Goal: Task Accomplishment & Management: Complete application form

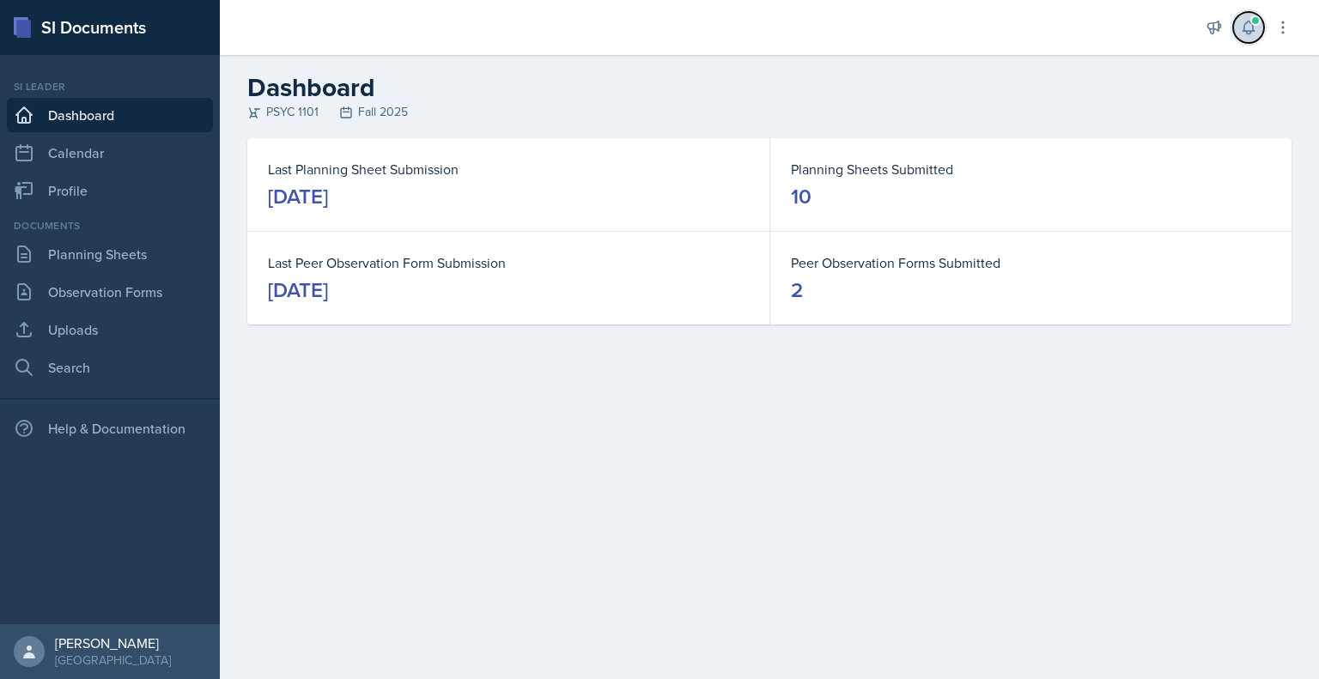
click at [1253, 42] on button at bounding box center [1248, 27] width 31 height 31
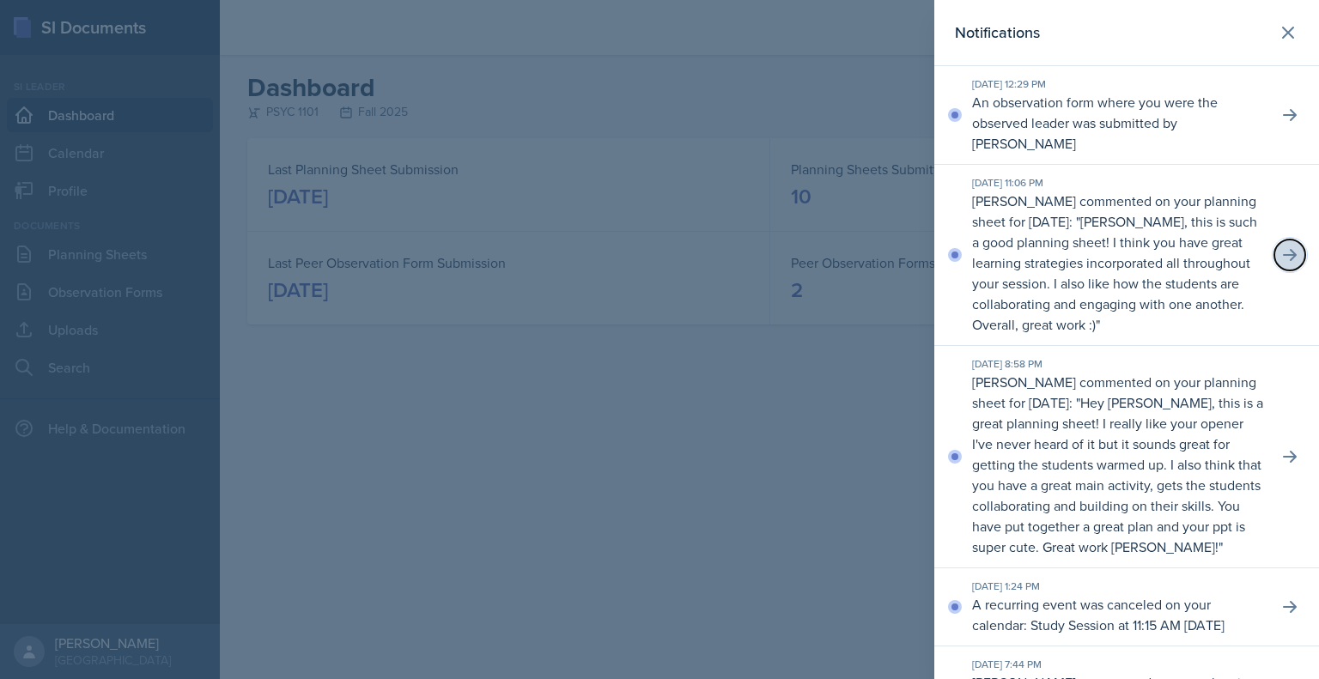
click at [1281, 252] on icon at bounding box center [1289, 254] width 17 height 17
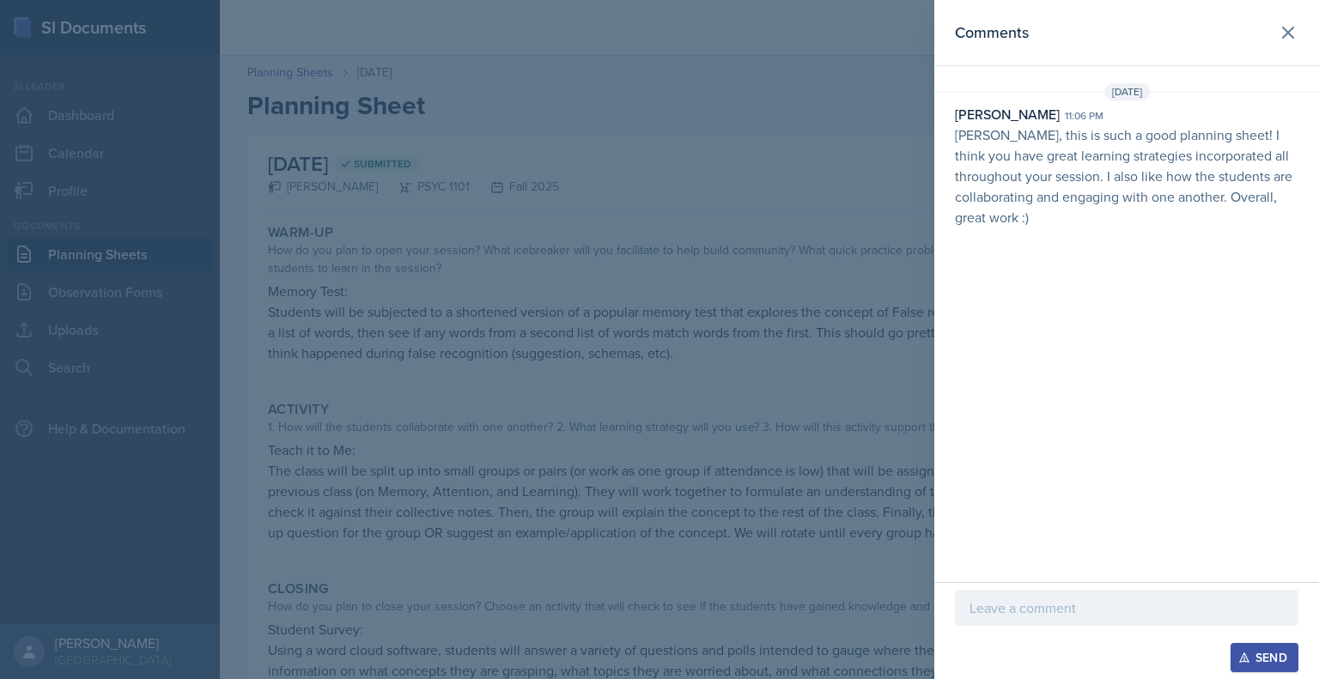
click at [1018, 607] on p at bounding box center [1126, 608] width 314 height 21
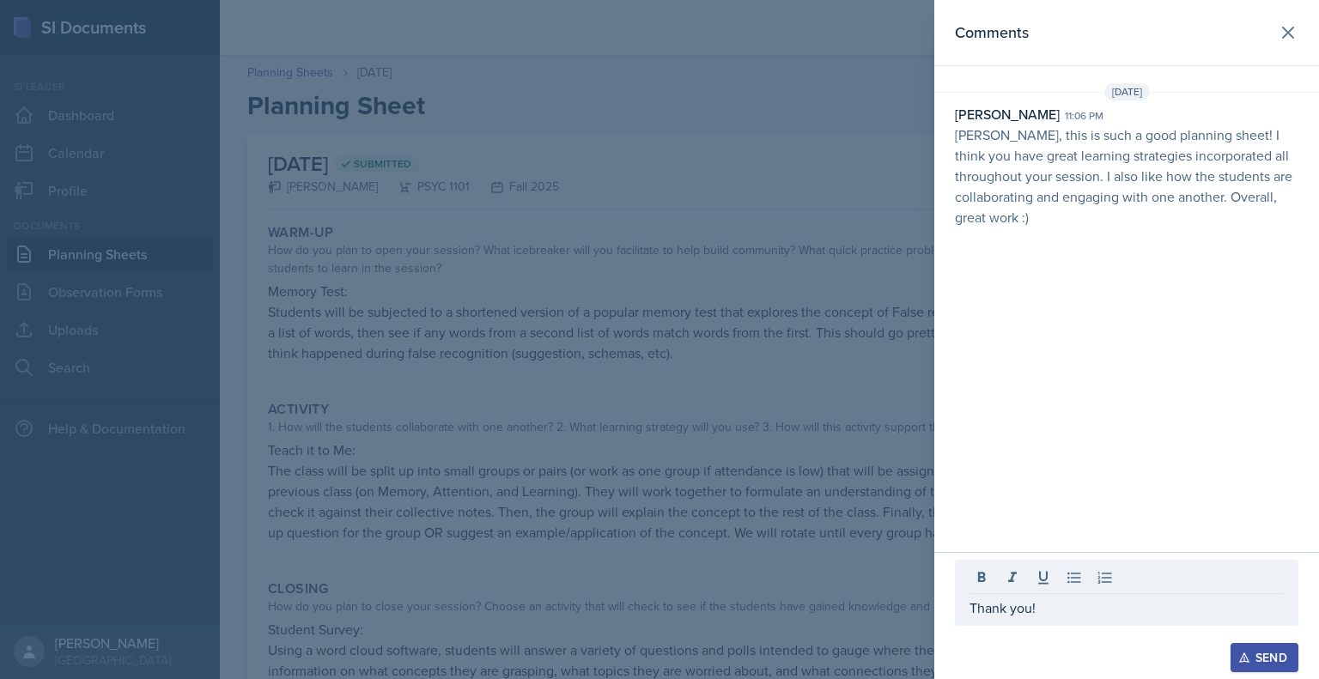
click at [1244, 659] on icon "button" at bounding box center [1244, 658] width 12 height 12
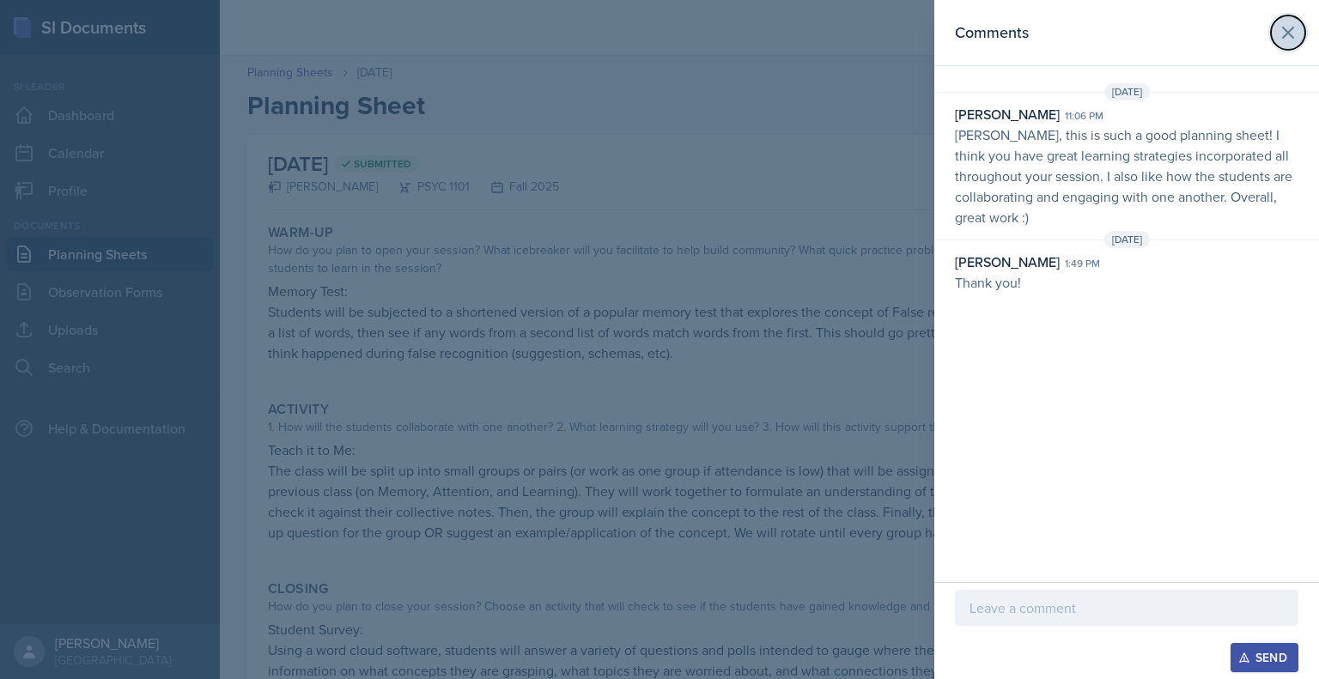
click at [1291, 33] on icon at bounding box center [1288, 32] width 21 height 21
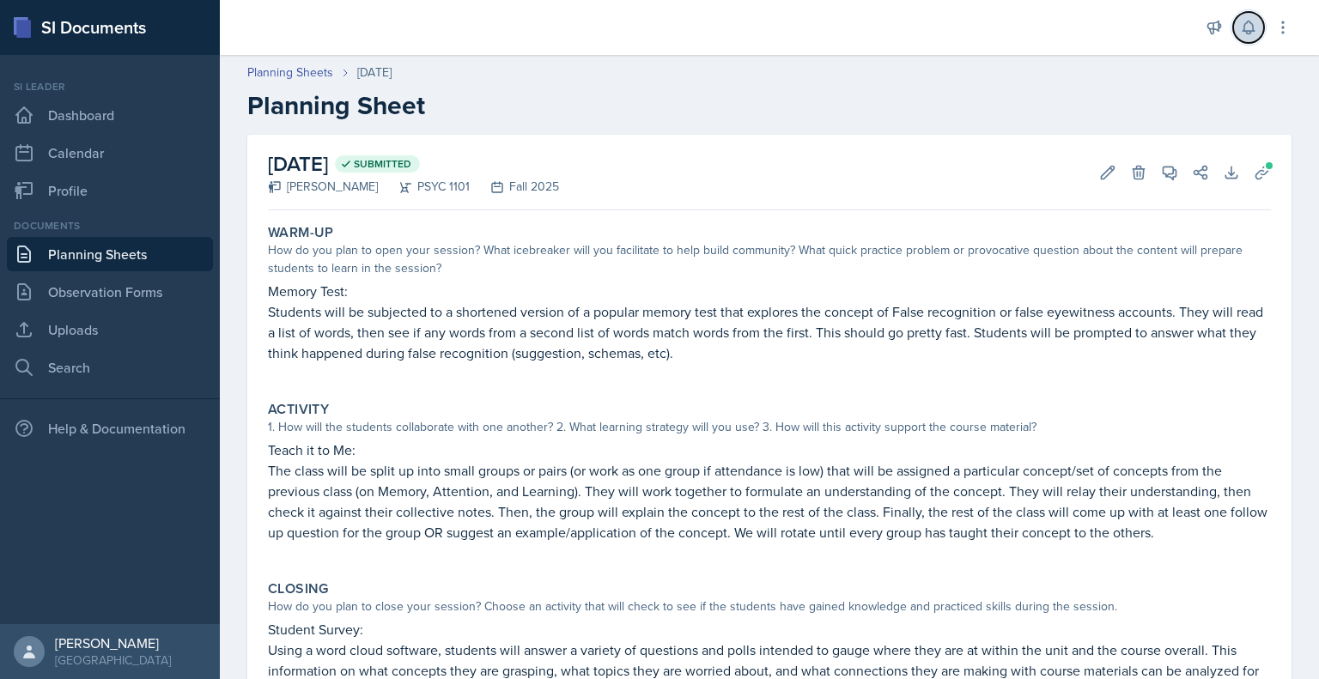
click at [1250, 21] on icon at bounding box center [1248, 27] width 17 height 17
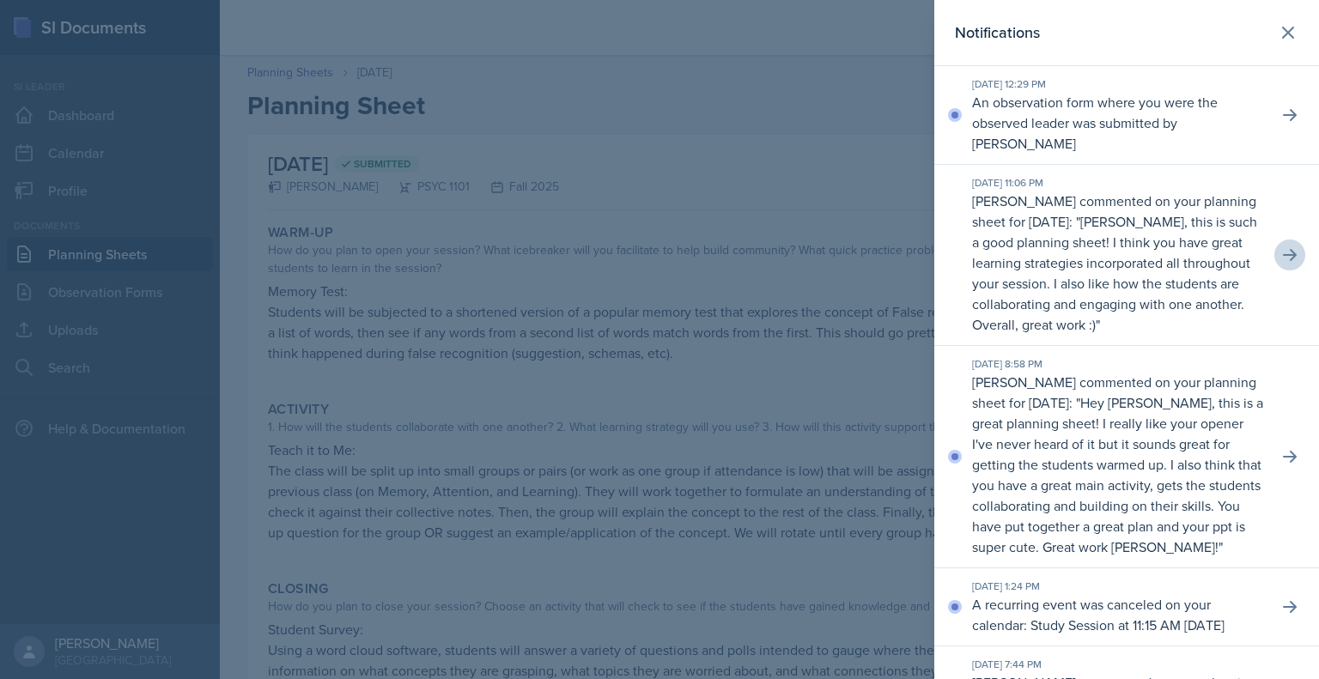
click at [1130, 514] on p "Hey [PERSON_NAME], this is a great planning sheet! I really like your opener I'…" at bounding box center [1117, 474] width 291 height 163
click at [1281, 463] on icon at bounding box center [1289, 456] width 17 height 17
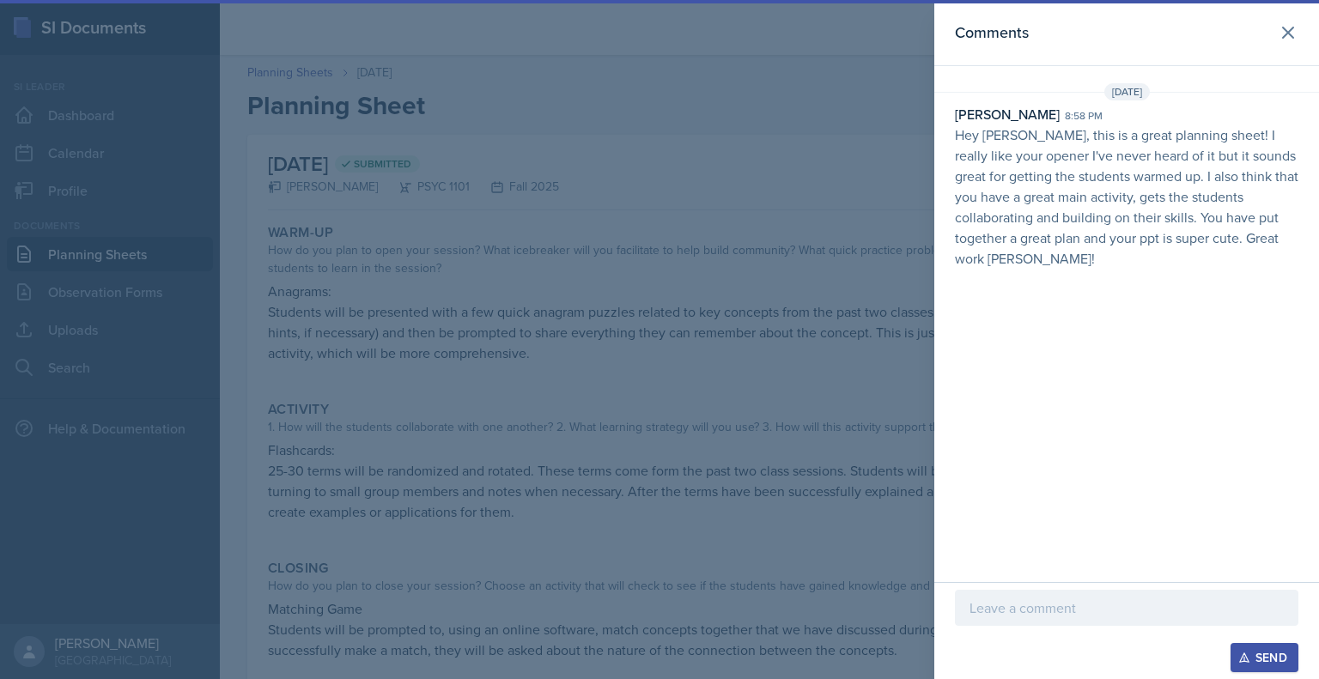
click at [1027, 598] on p at bounding box center [1126, 608] width 314 height 21
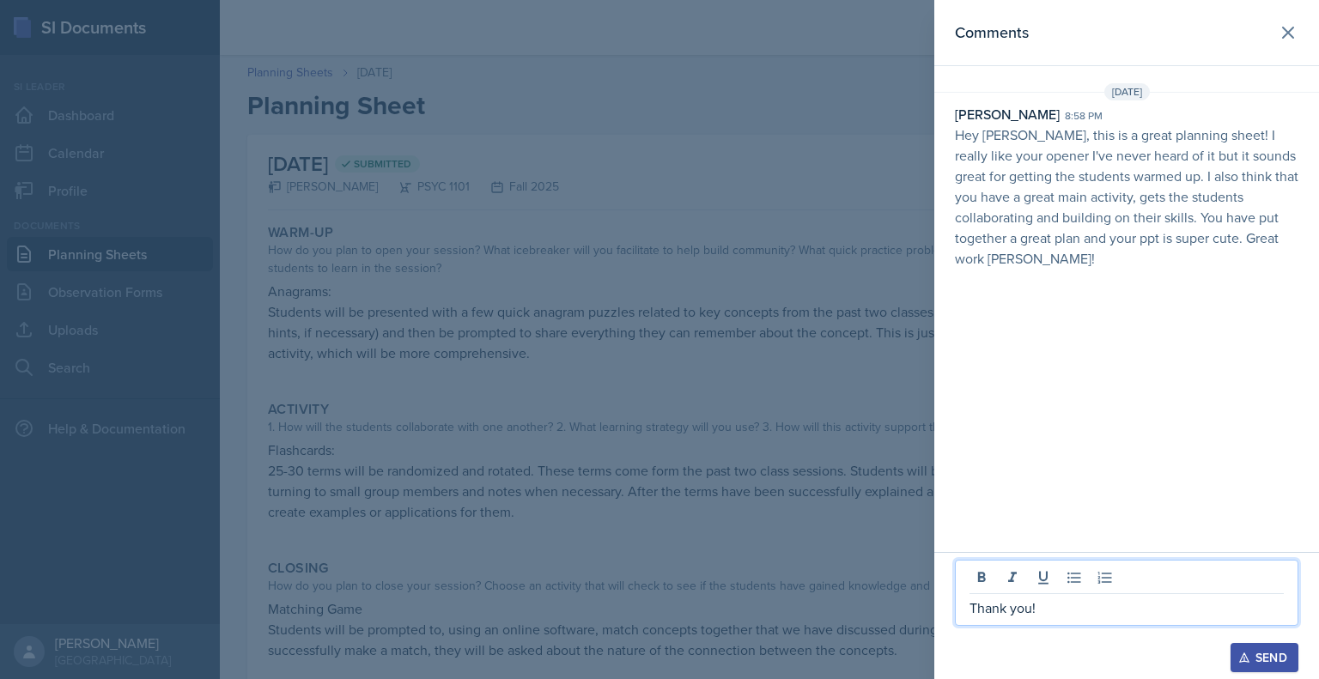
click at [1259, 662] on div "Send" at bounding box center [1265, 658] width 46 height 14
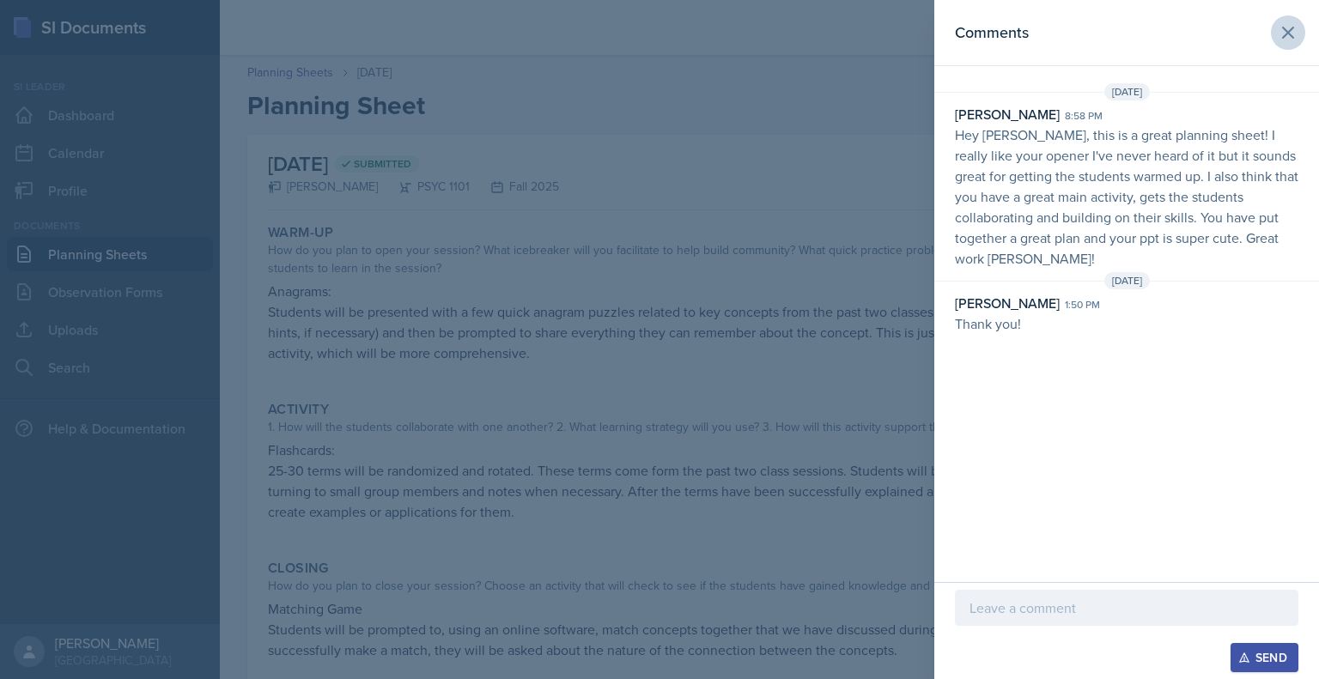
click at [1282, 44] on header "Comments" at bounding box center [1126, 33] width 385 height 66
click at [1283, 40] on icon at bounding box center [1288, 32] width 21 height 21
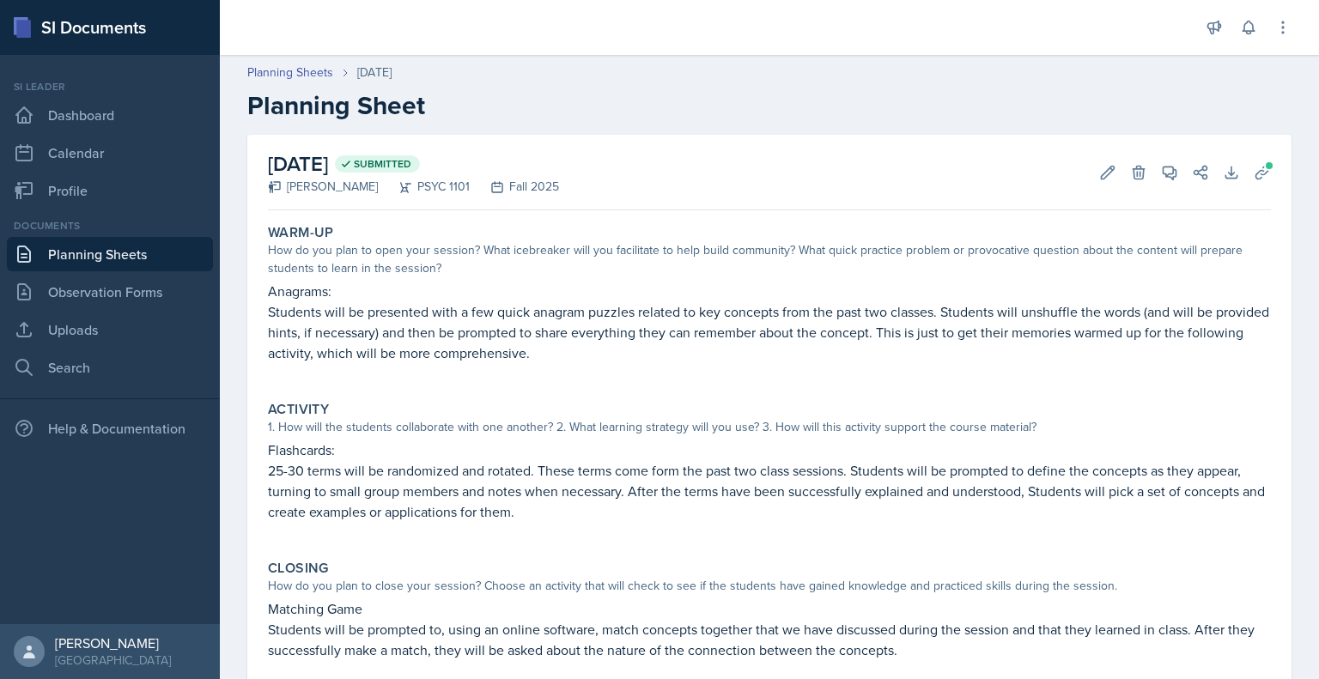
click at [137, 274] on div "Documents Planning Sheets Observation Forms Uploads Search" at bounding box center [110, 301] width 206 height 167
click at [137, 281] on link "Observation Forms" at bounding box center [110, 292] width 206 height 34
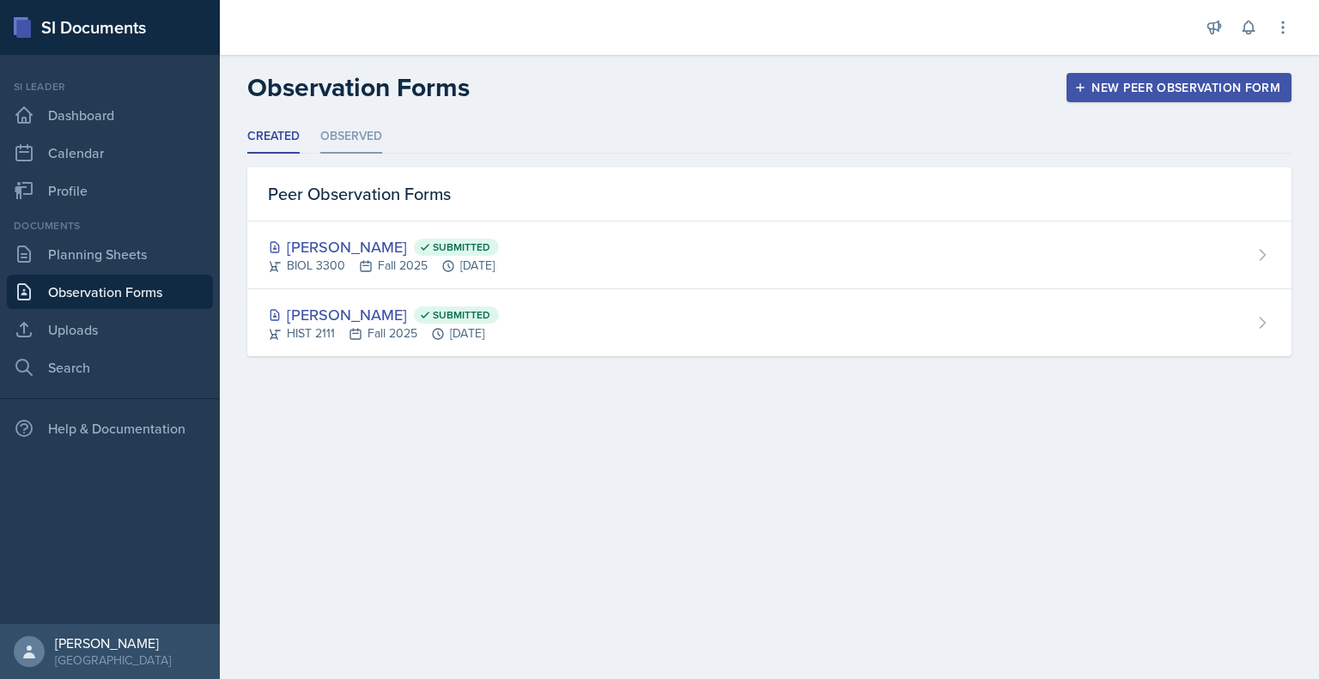
click at [331, 126] on li "Observed" at bounding box center [351, 136] width 62 height 33
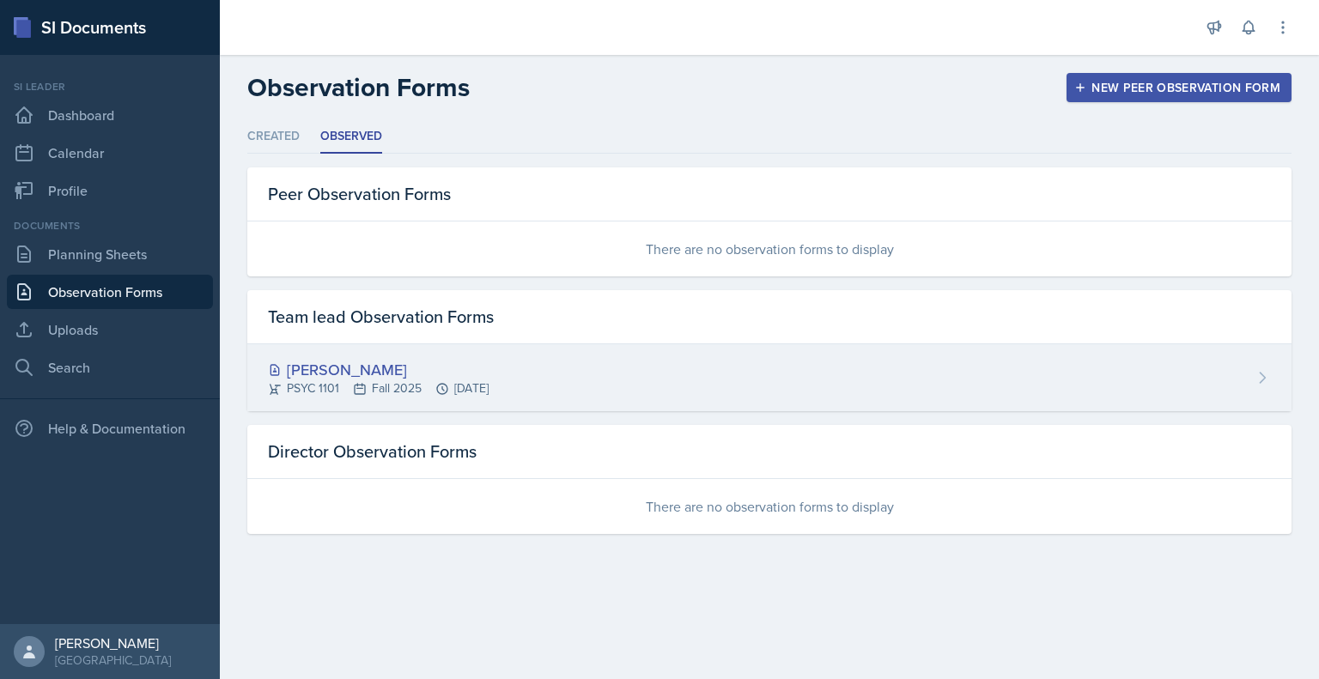
click at [738, 351] on div "[PERSON_NAME] PSYC 1101 Fall 2025 [DATE]" at bounding box center [769, 377] width 1044 height 67
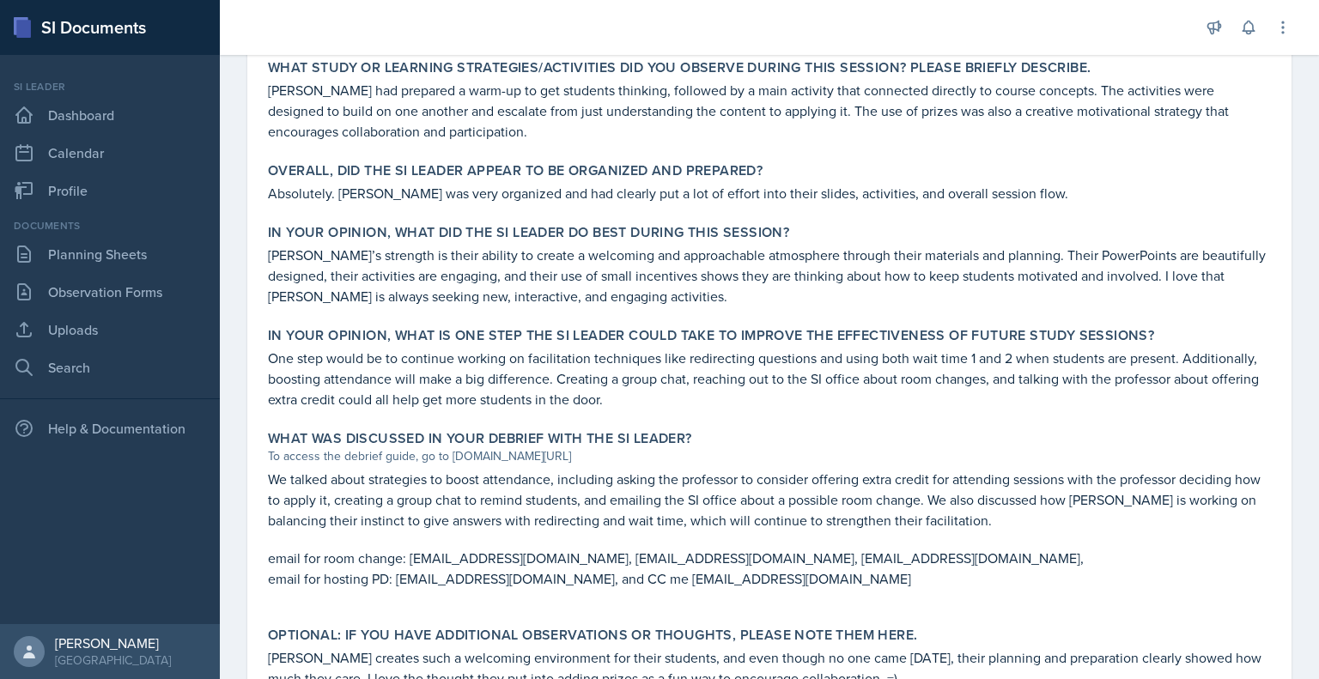
scroll to position [852, 0]
click at [1187, 437] on div "What was discussed in your debrief with the SI Leader?" at bounding box center [769, 438] width 1003 height 17
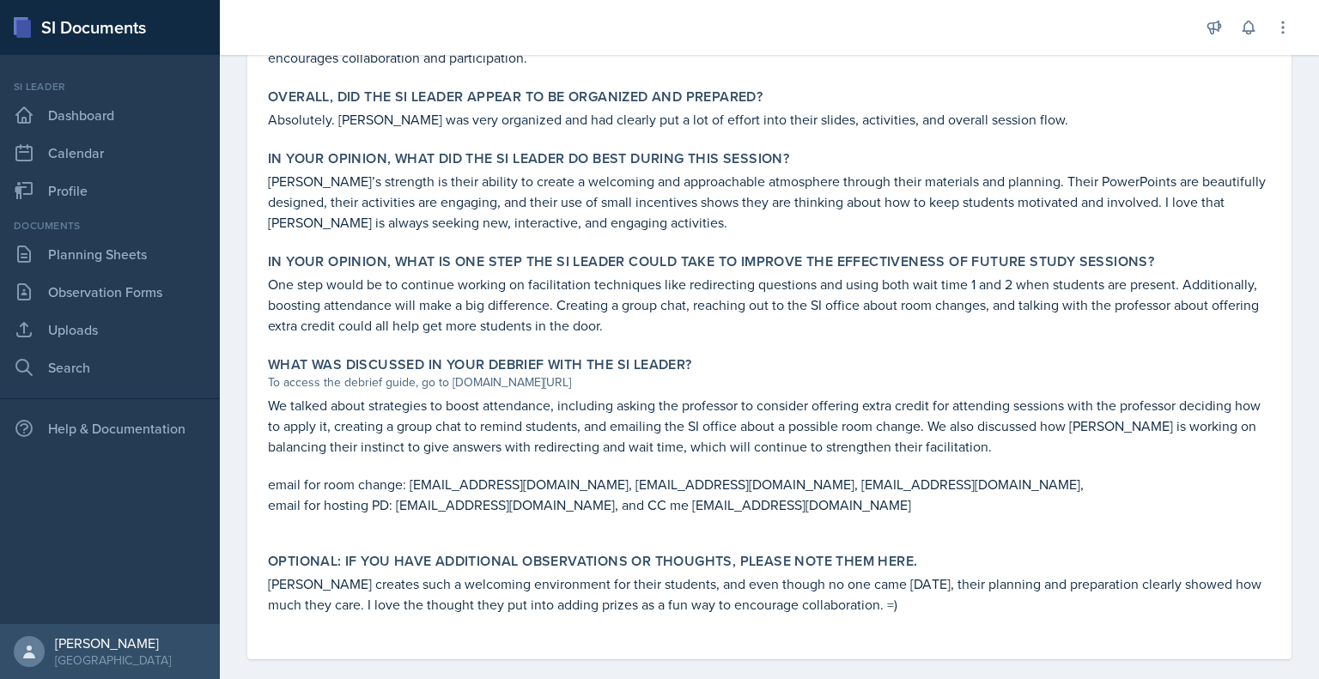
scroll to position [925, 0]
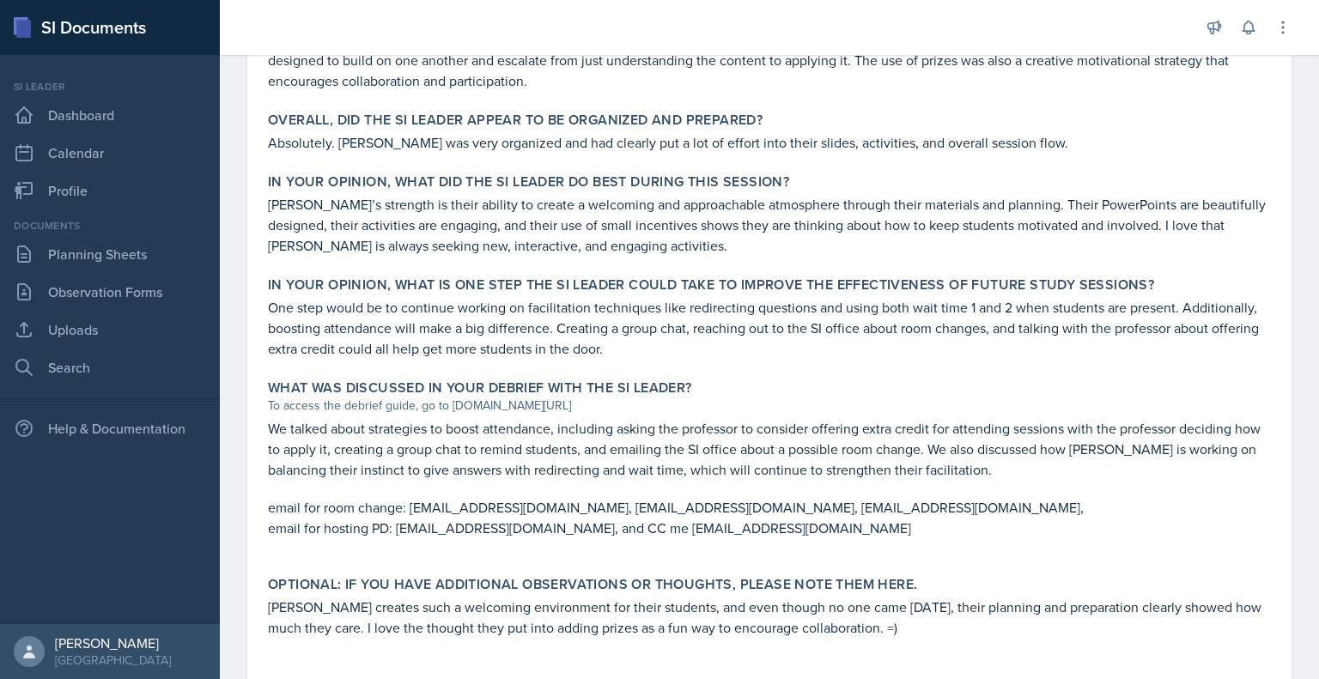
scroll to position [946, 0]
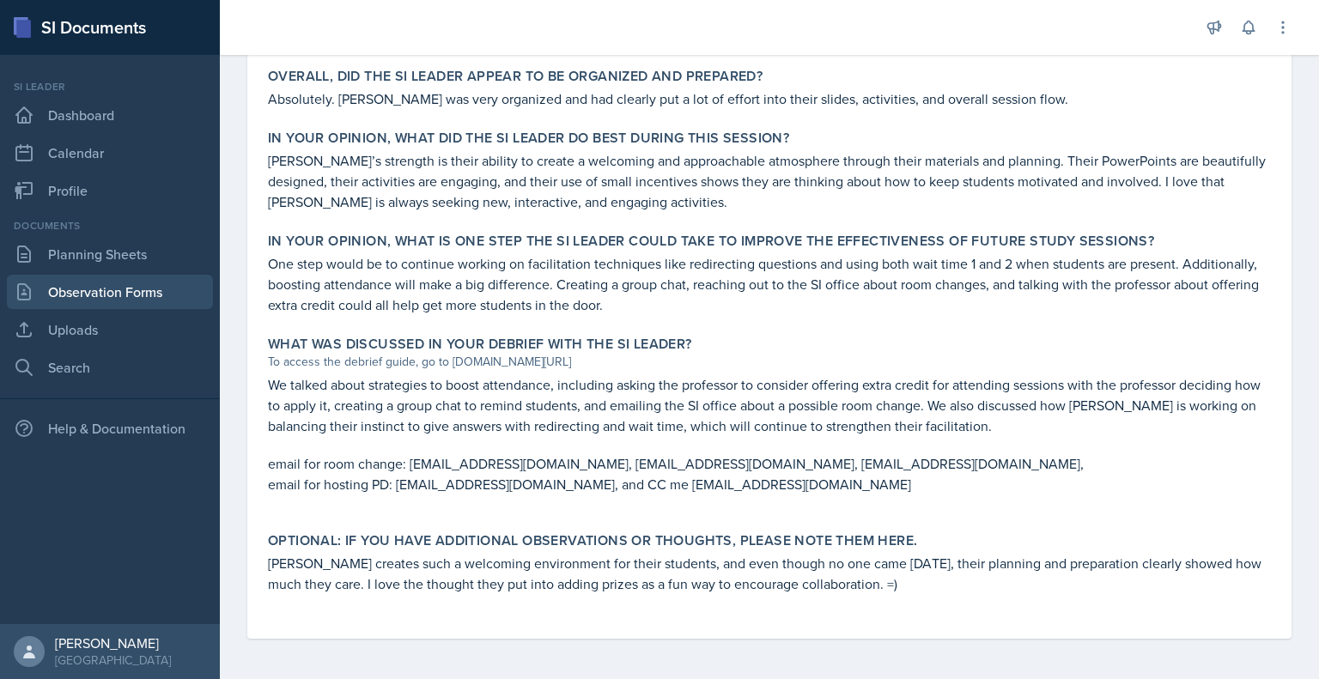
click at [149, 301] on link "Observation Forms" at bounding box center [110, 292] width 206 height 34
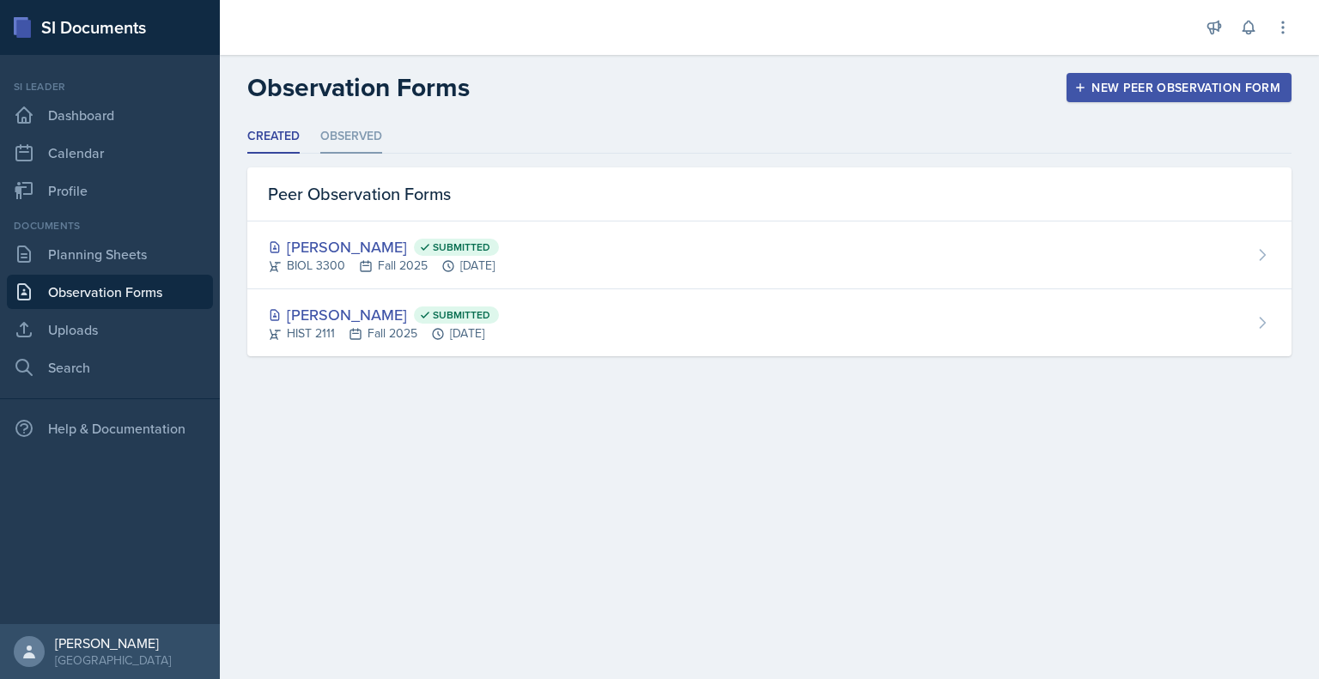
click at [371, 143] on li "Observed" at bounding box center [351, 136] width 62 height 33
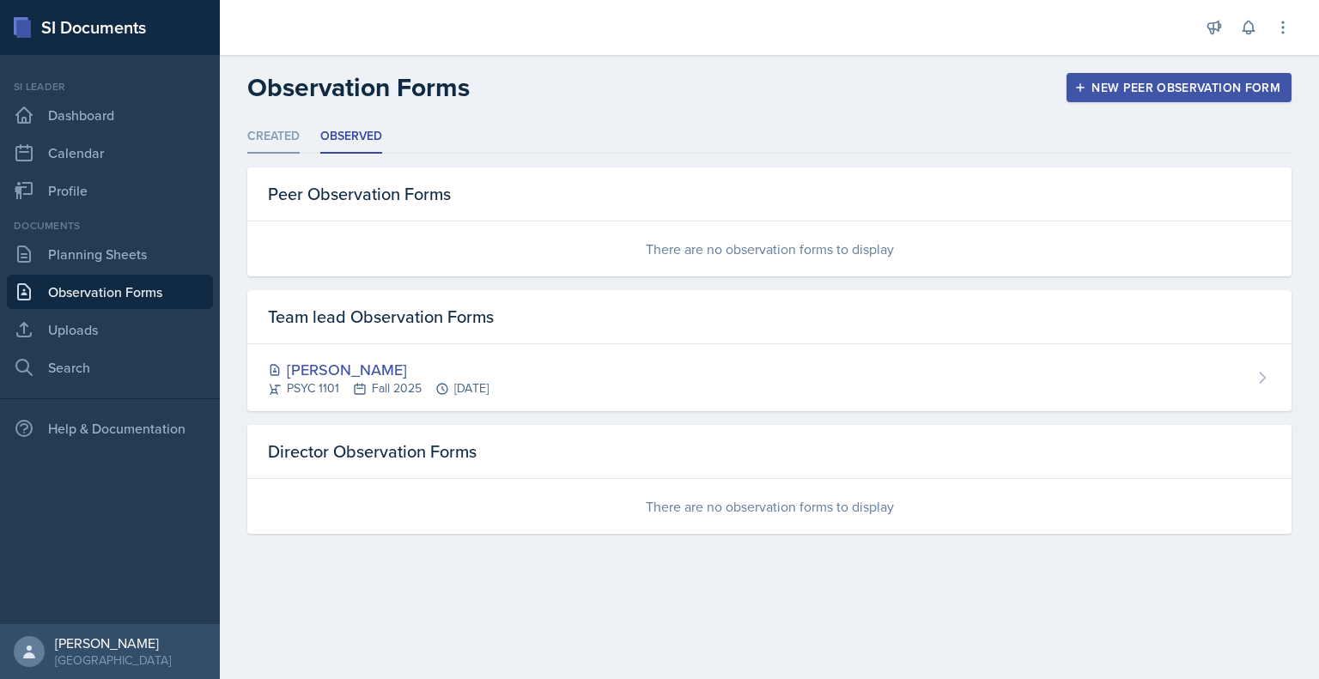
click at [282, 149] on li "Created" at bounding box center [273, 136] width 52 height 33
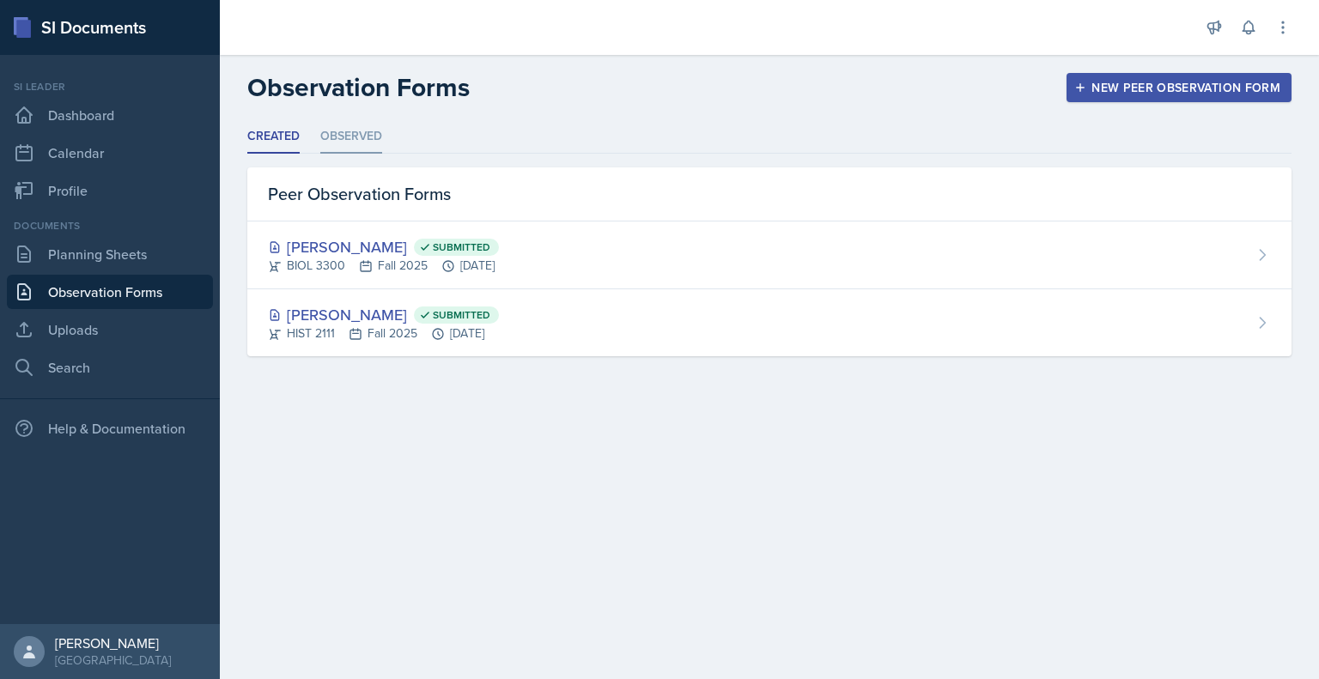
click at [359, 147] on li "Observed" at bounding box center [351, 136] width 62 height 33
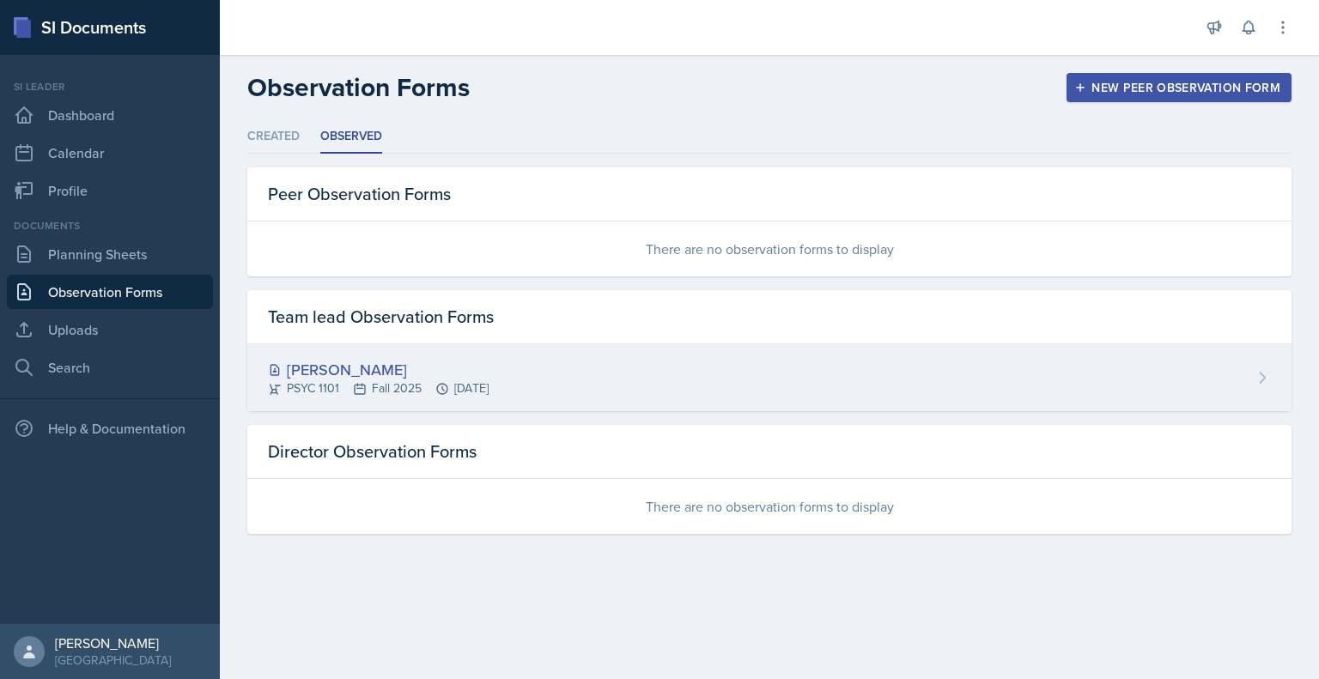
click at [484, 353] on div "[PERSON_NAME] PSYC 1101 Fall 2025 [DATE]" at bounding box center [769, 377] width 1044 height 67
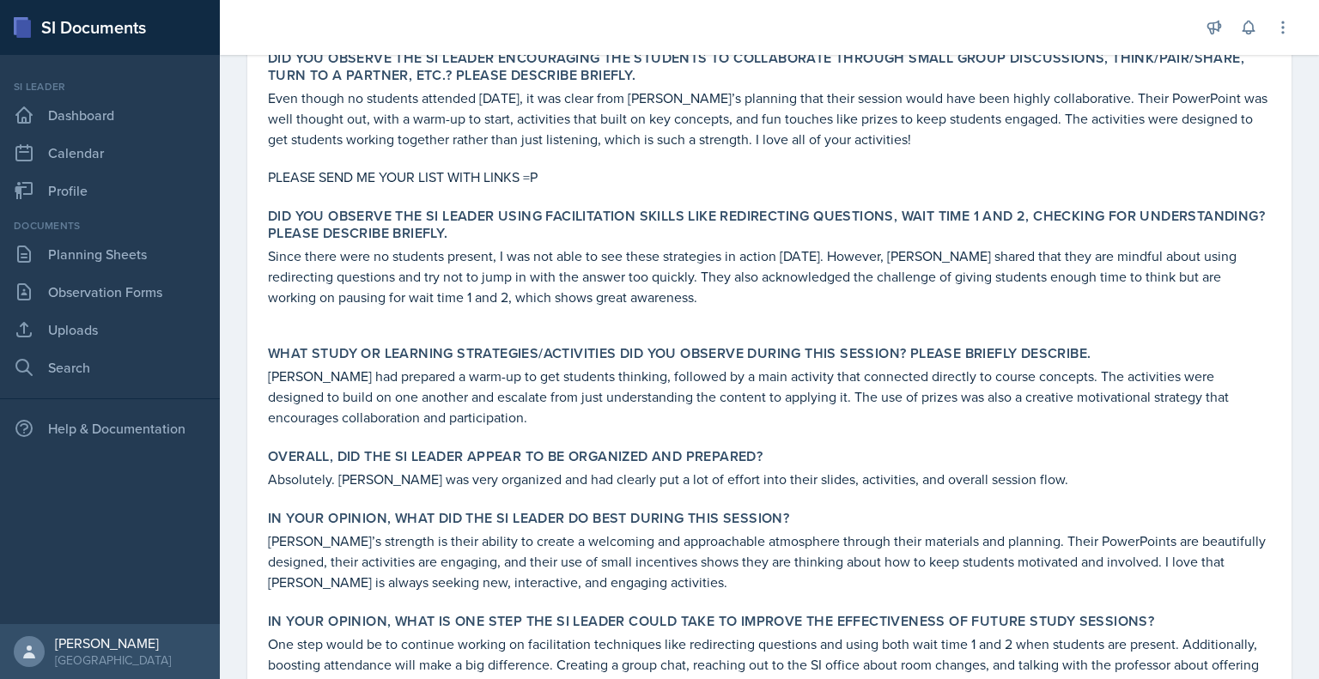
scroll to position [567, 0]
click at [1168, 487] on p "Absolutely. [PERSON_NAME] was very organized and had clearly put a lot of effor…" at bounding box center [769, 478] width 1003 height 21
click at [889, 631] on div "In your opinion, what is ONE step the SI Leader could take to improve the effec…" at bounding box center [769, 653] width 1017 height 96
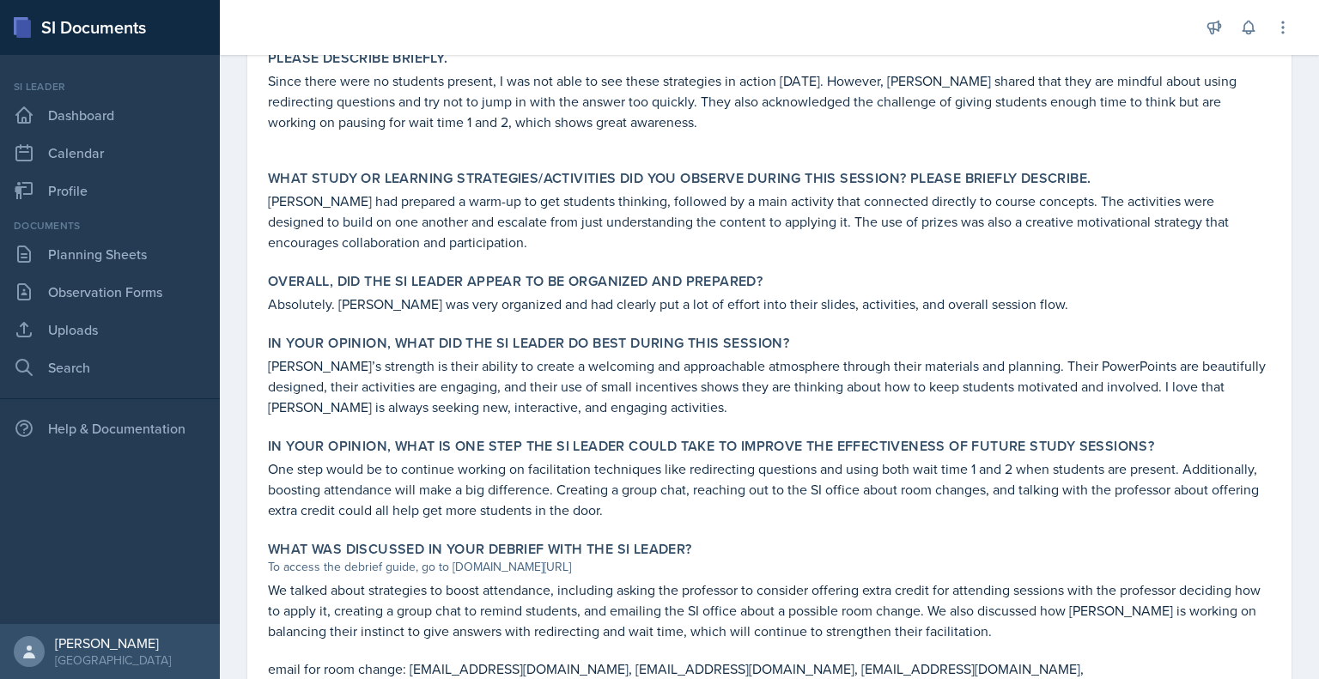
scroll to position [744, 0]
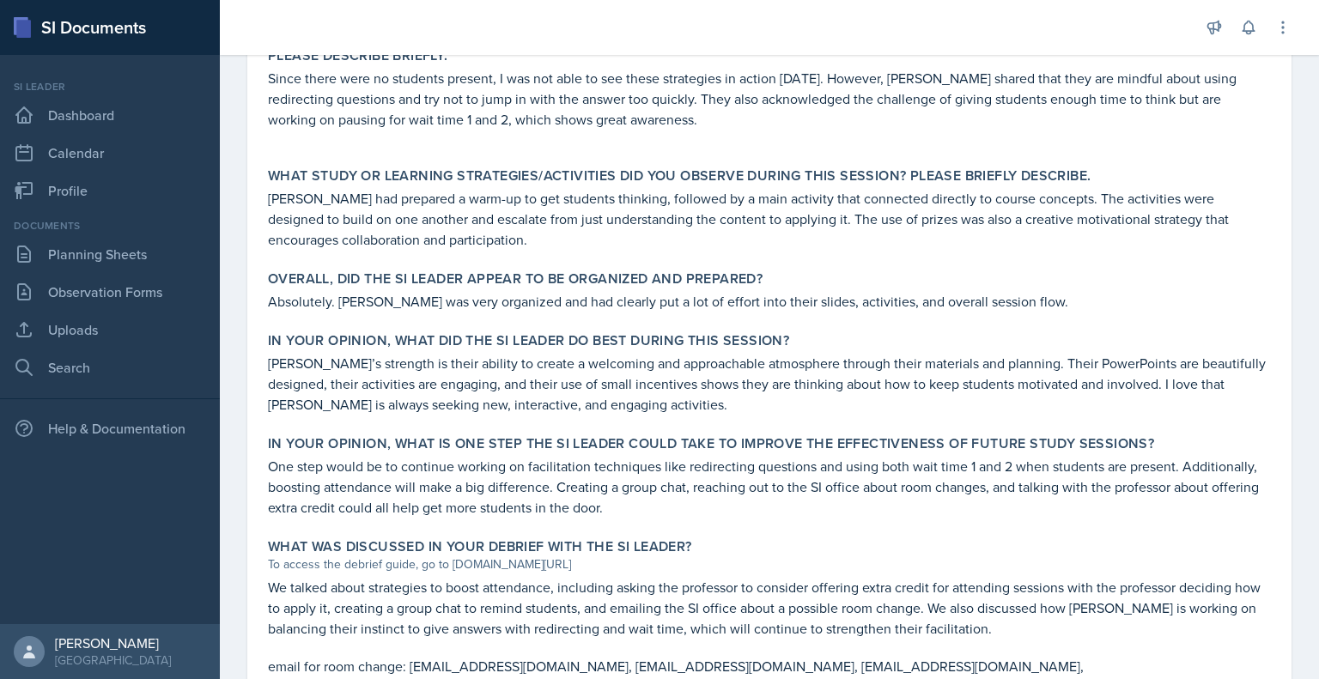
click at [1216, 264] on div "Overall, did the SI Leader appear to be organized and prepared? Absolutely. [PE…" at bounding box center [769, 291] width 1017 height 55
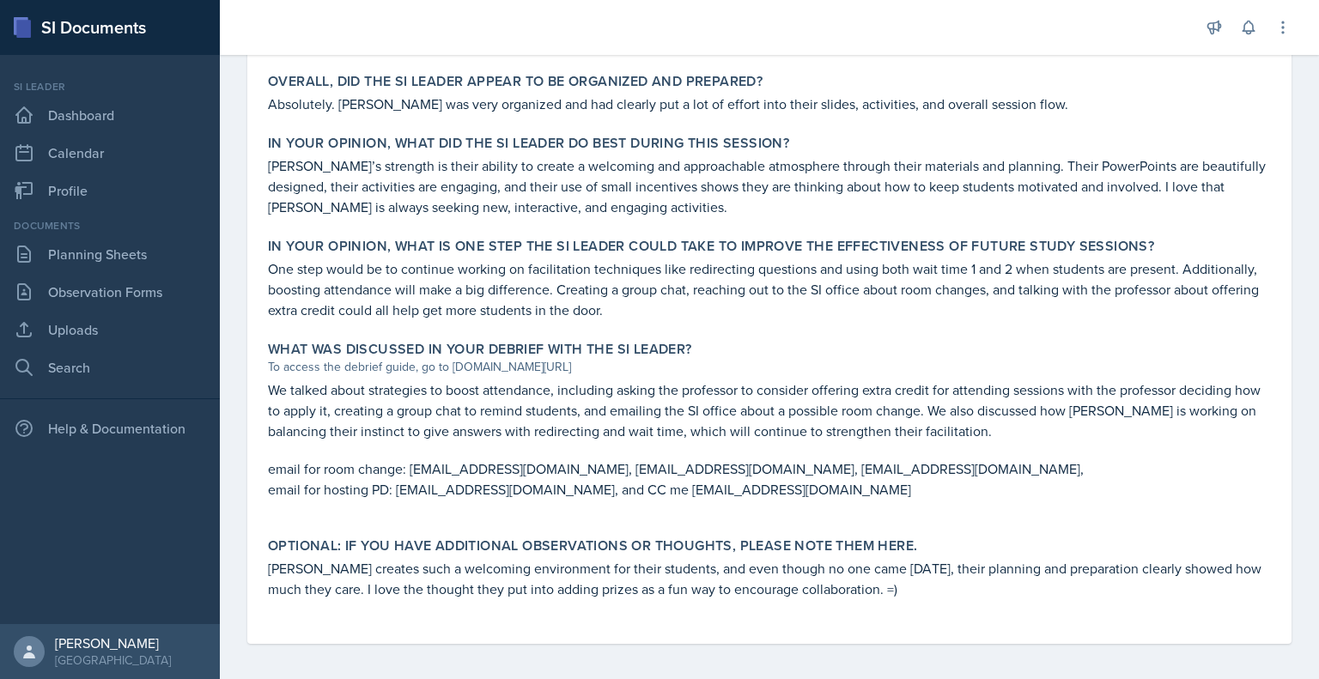
scroll to position [946, 0]
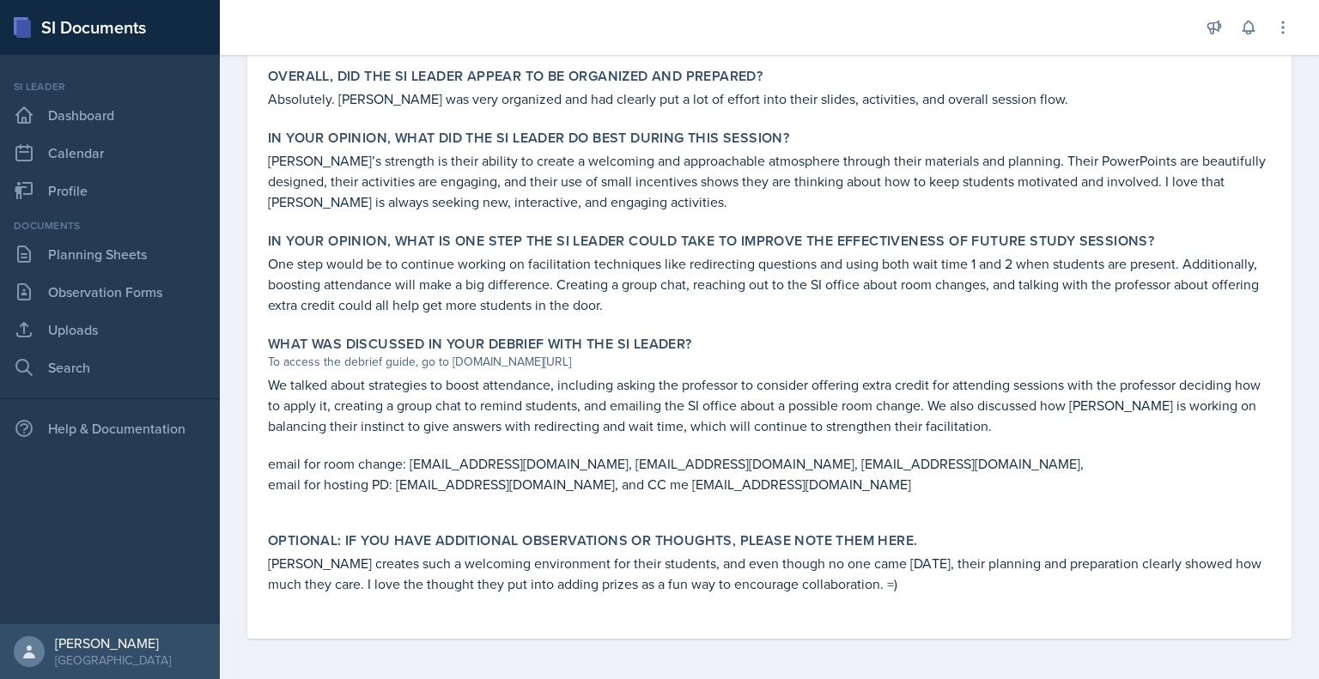
click at [1236, 298] on p "One step would be to continue working on facilitation techniques like redirecti…" at bounding box center [769, 284] width 1003 height 62
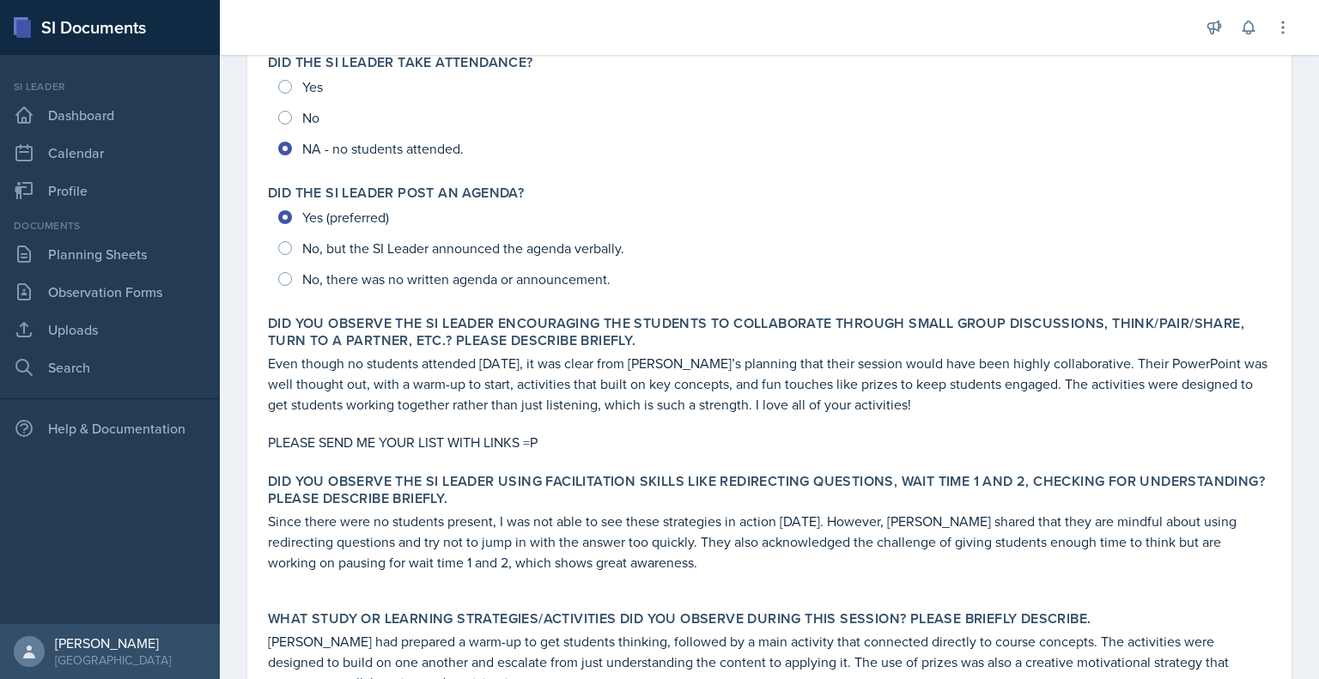
scroll to position [290, 0]
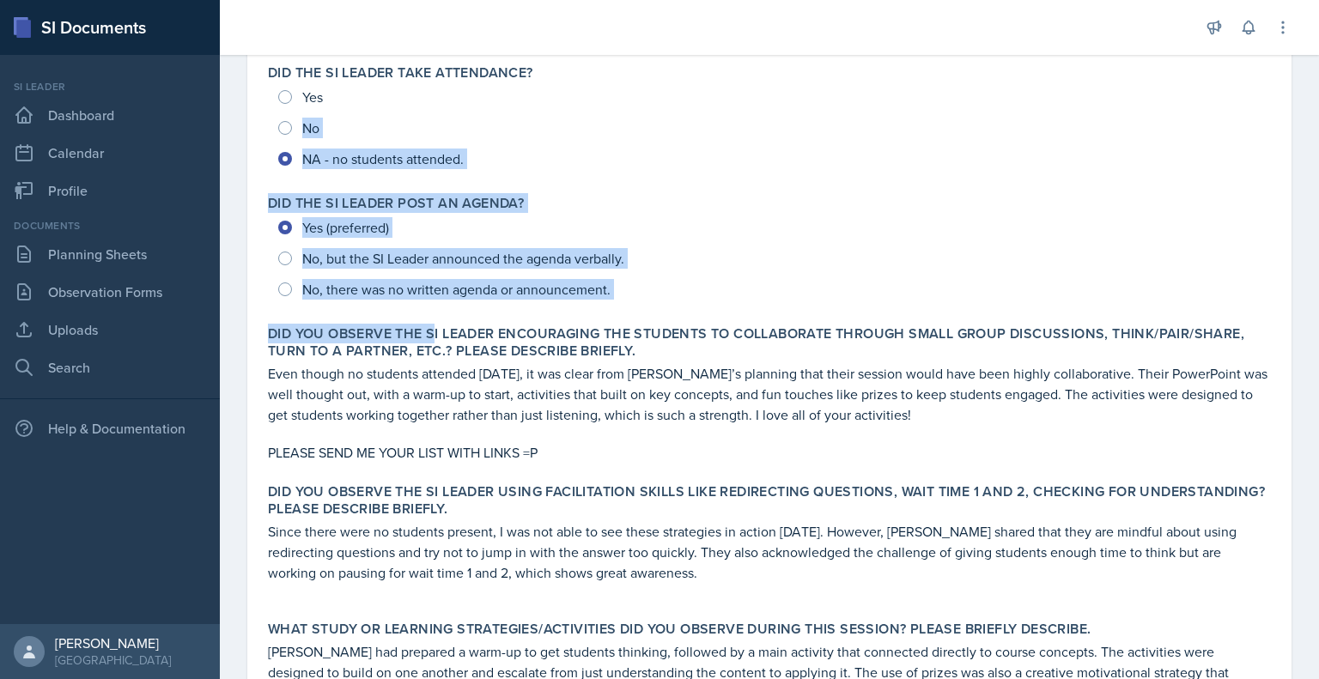
drag, startPoint x: 434, startPoint y: 340, endPoint x: 529, endPoint y: 116, distance: 243.2
click at [529, 116] on div "Was the SI Leader on time for the session, welcoming and greeting students as t…" at bounding box center [769, 611] width 1003 height 1368
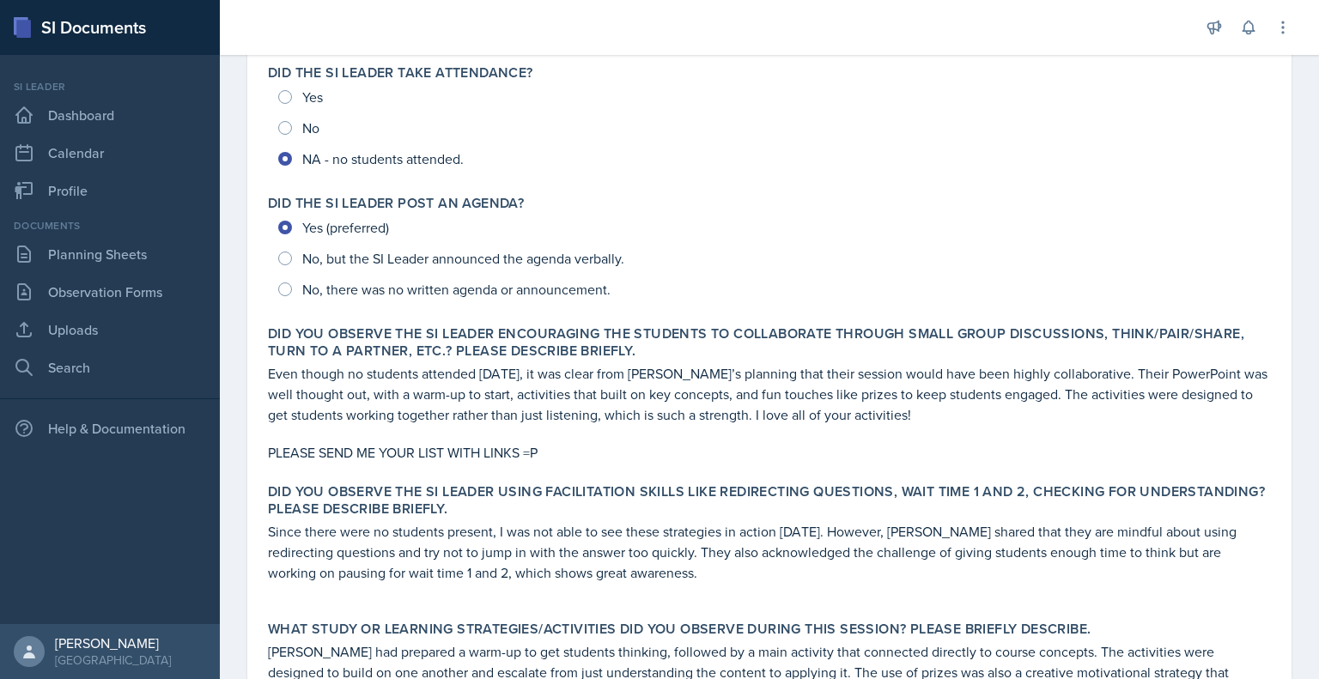
click at [641, 366] on p "Even though no students attended [DATE], it was clear from [PERSON_NAME]’s plan…" at bounding box center [769, 394] width 1003 height 62
